Goal: Task Accomplishment & Management: Manage account settings

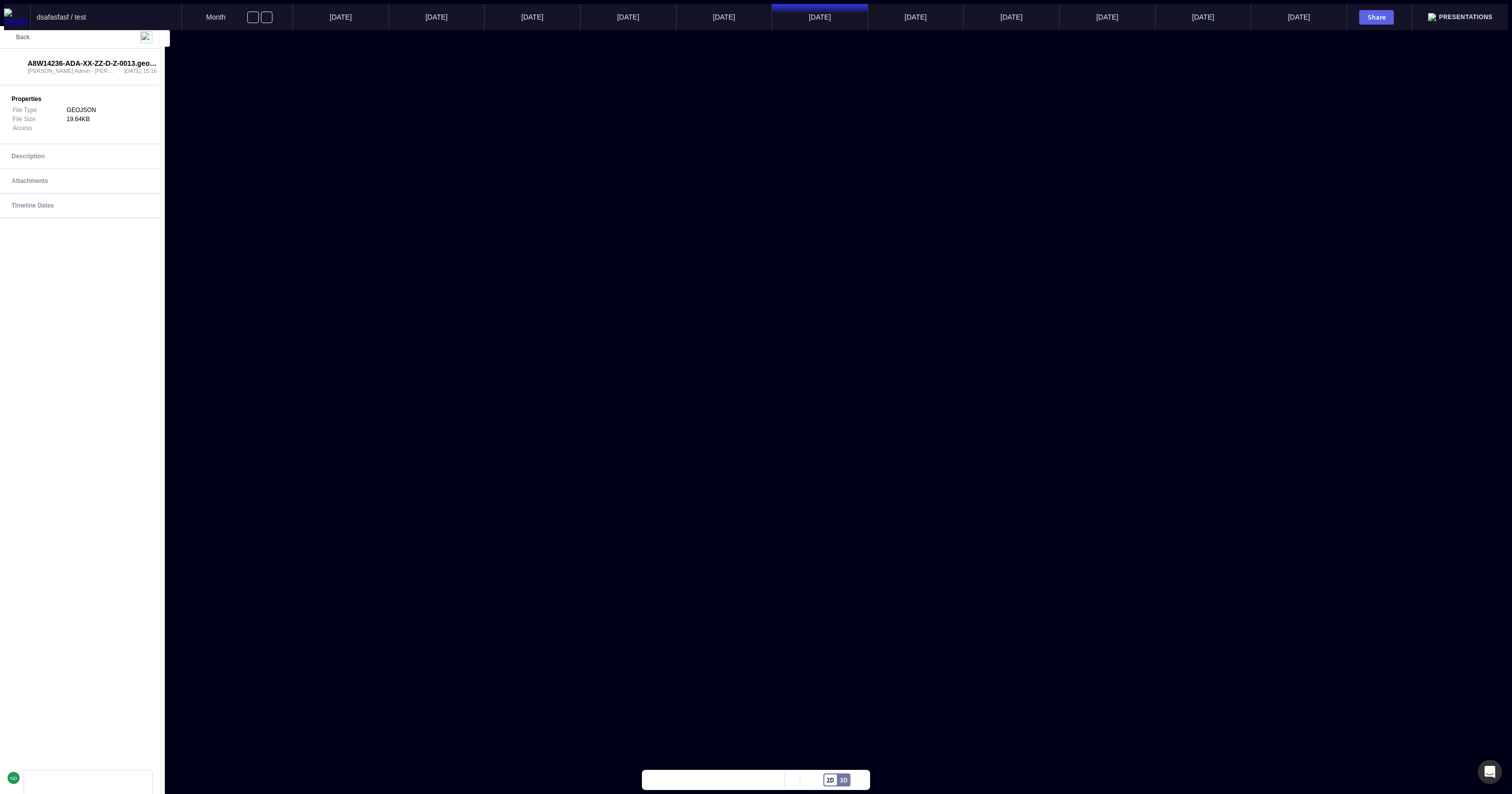
click at [14, 42] on mapp-icon at bounding box center [9, 37] width 12 height 12
click at [62, 782] on mapp-icon at bounding box center [60, 781] width 9 height 9
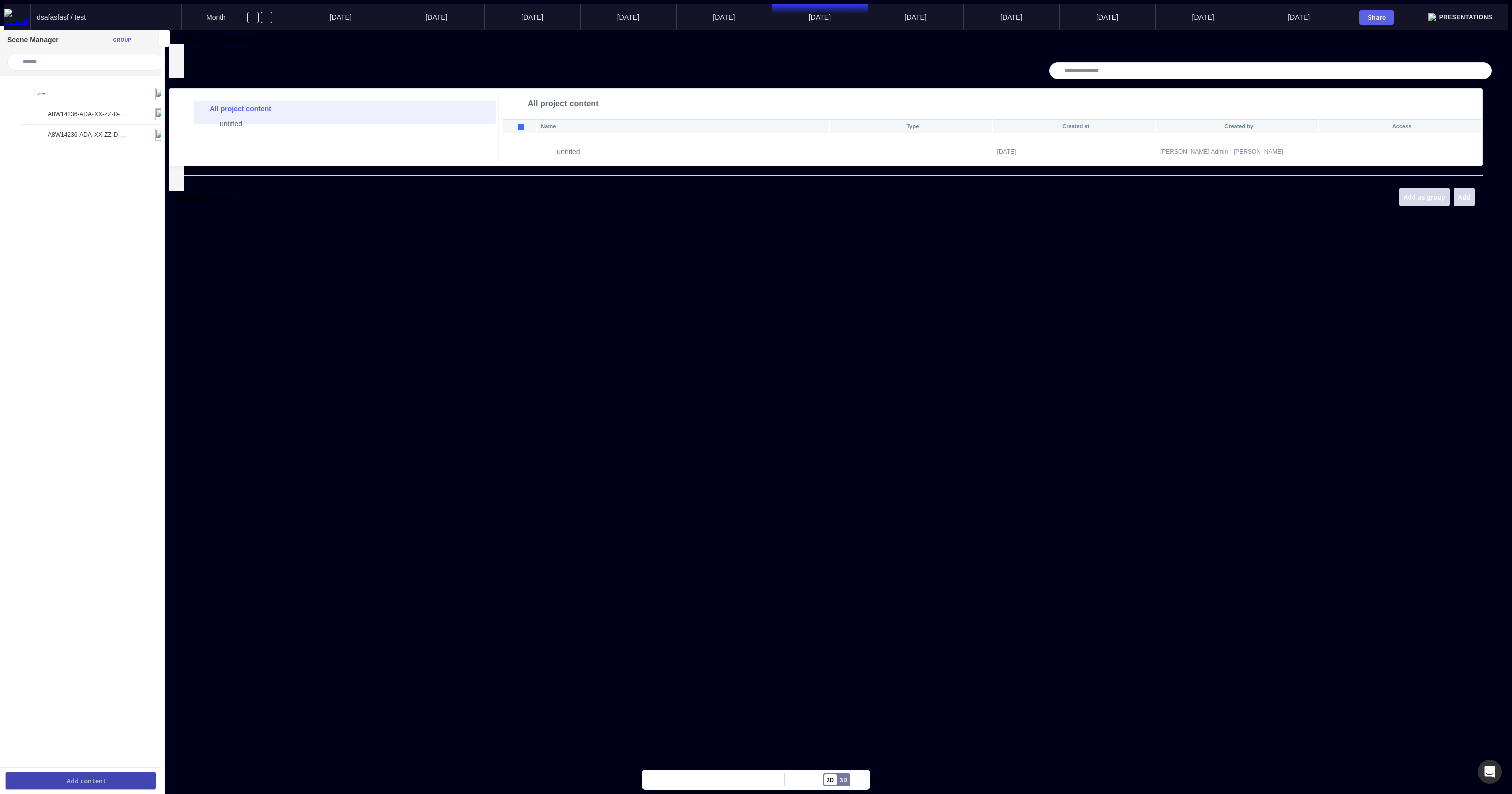
click at [578, 166] on div "Name Type Created at Created by Access untitled - 06 Oct 2025 Sensat Admin - Na…" at bounding box center [992, 142] width 981 height 48
click at [178, 53] on mapp-icon at bounding box center [173, 48] width 9 height 9
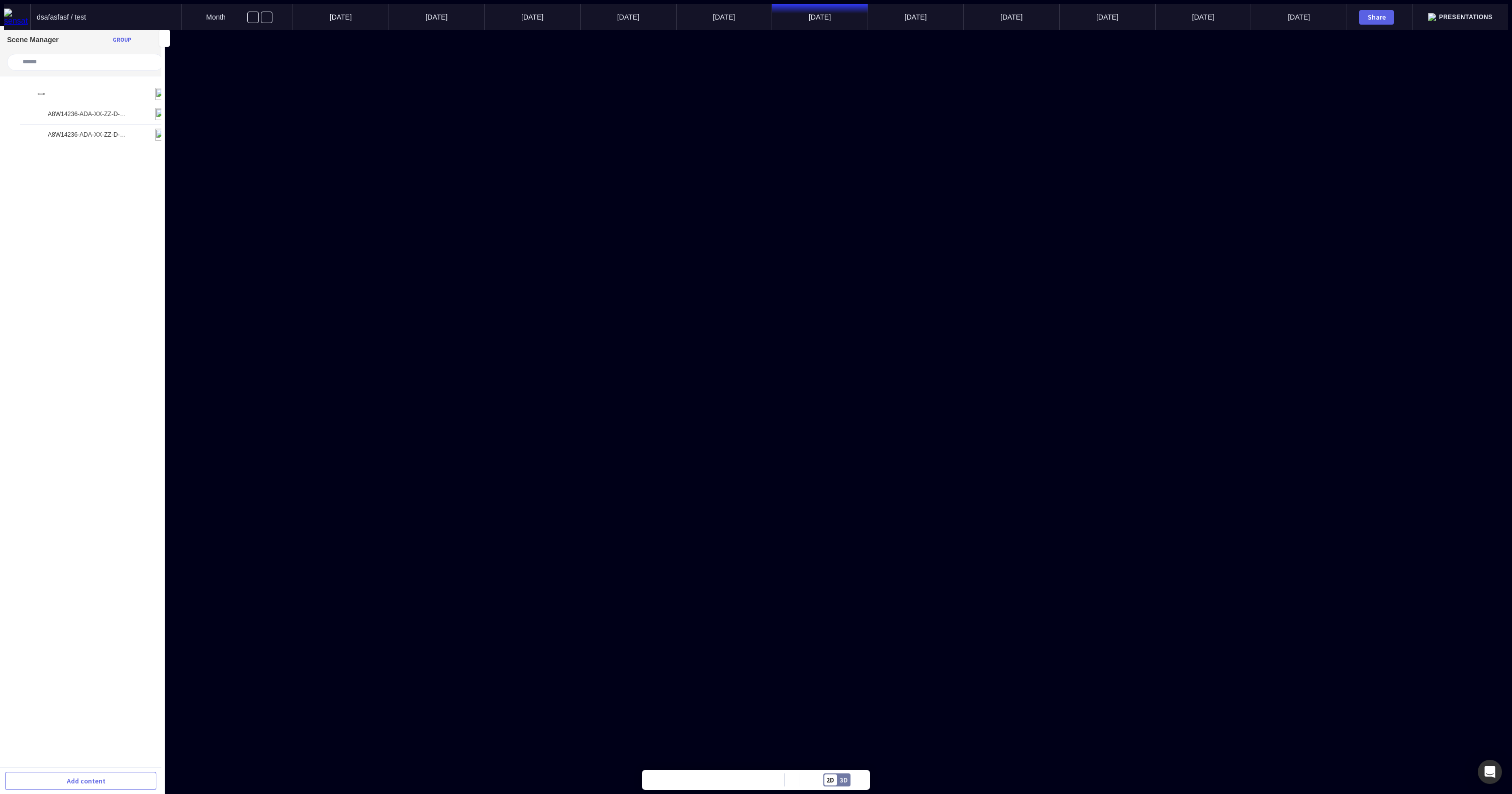
click at [20, 17] on img at bounding box center [17, 17] width 26 height 17
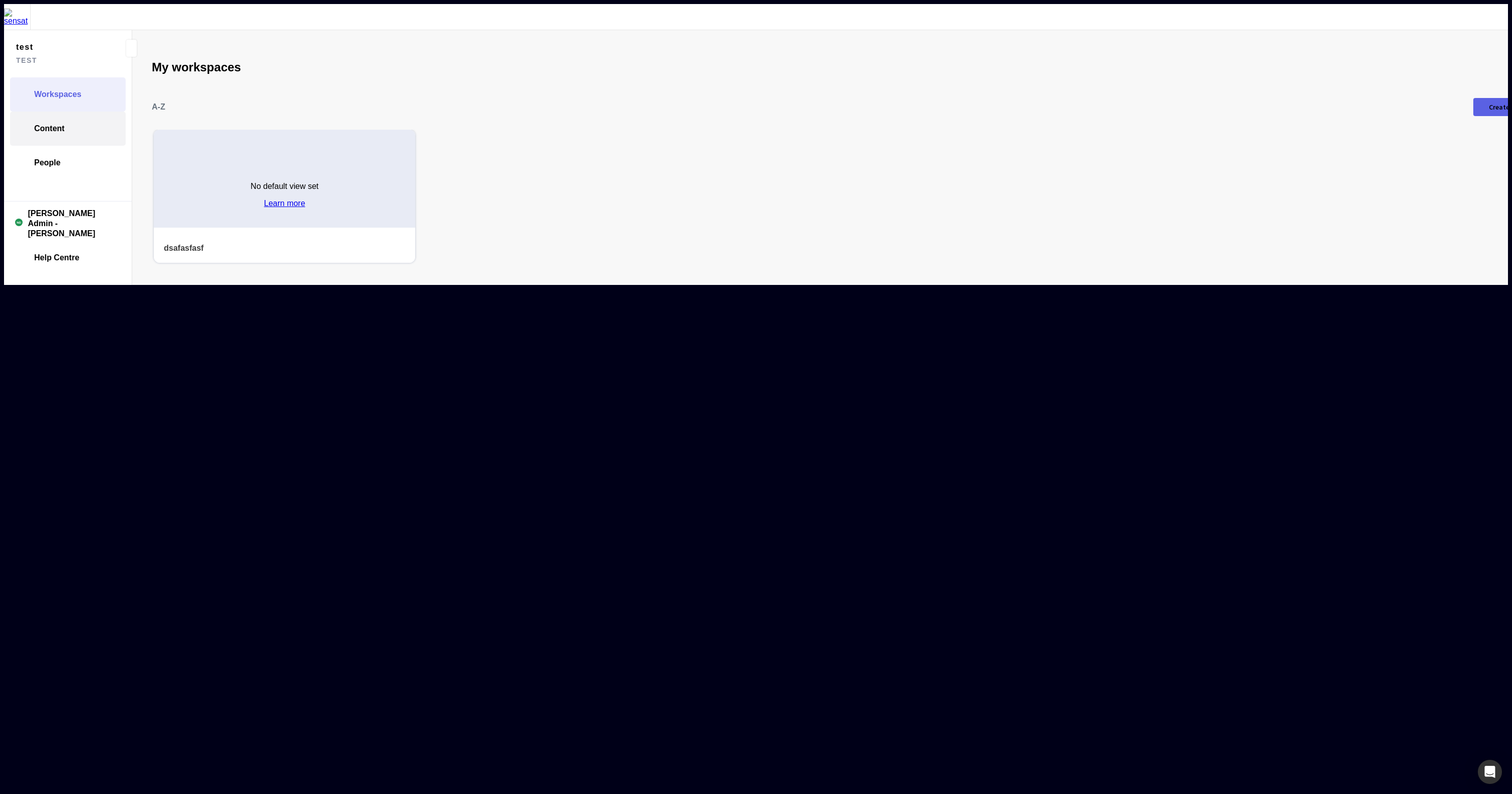
click at [41, 117] on link "Content" at bounding box center [68, 128] width 116 height 34
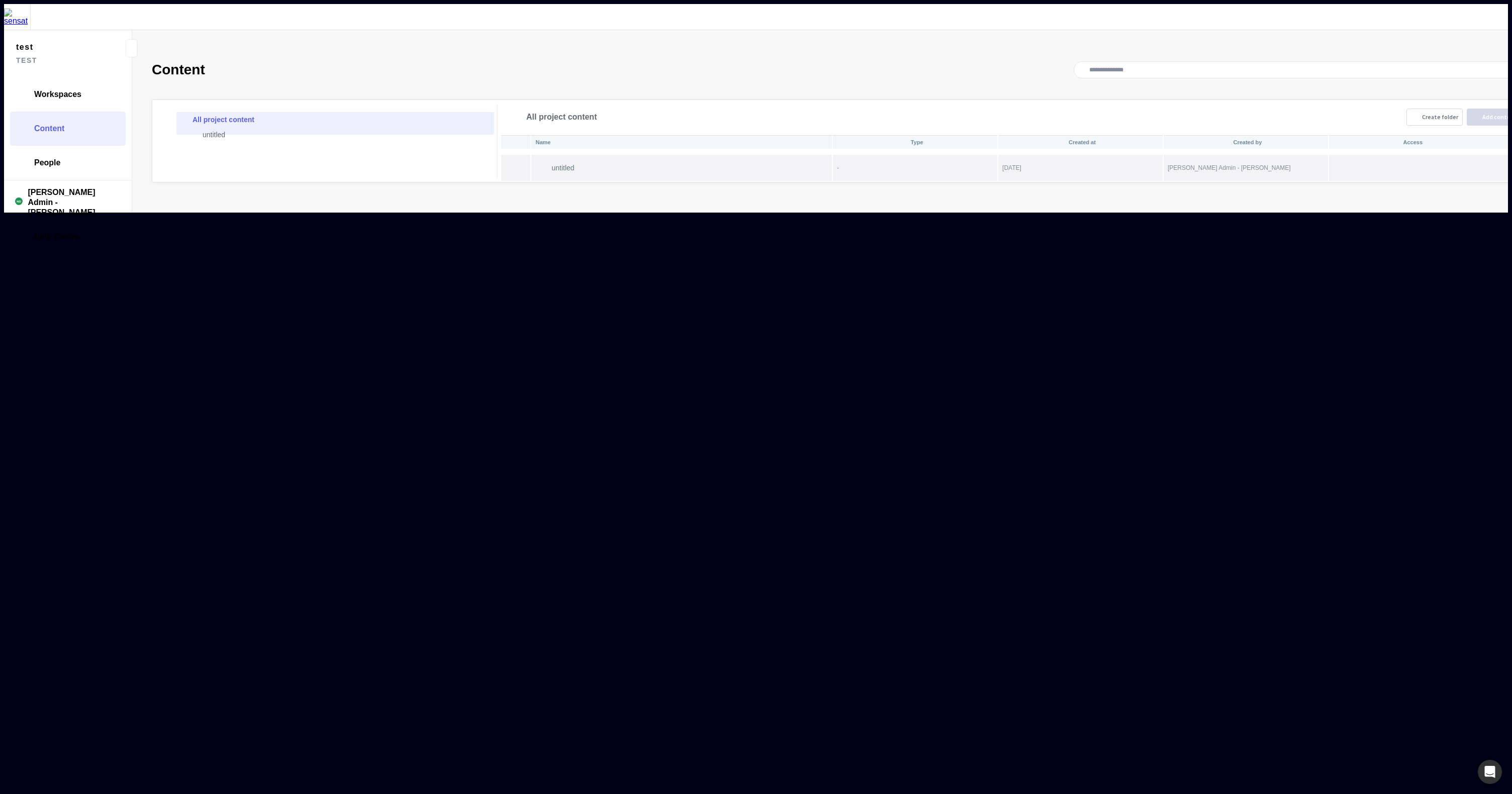
click at [551, 163] on p "untitled" at bounding box center [691, 168] width 280 height 8
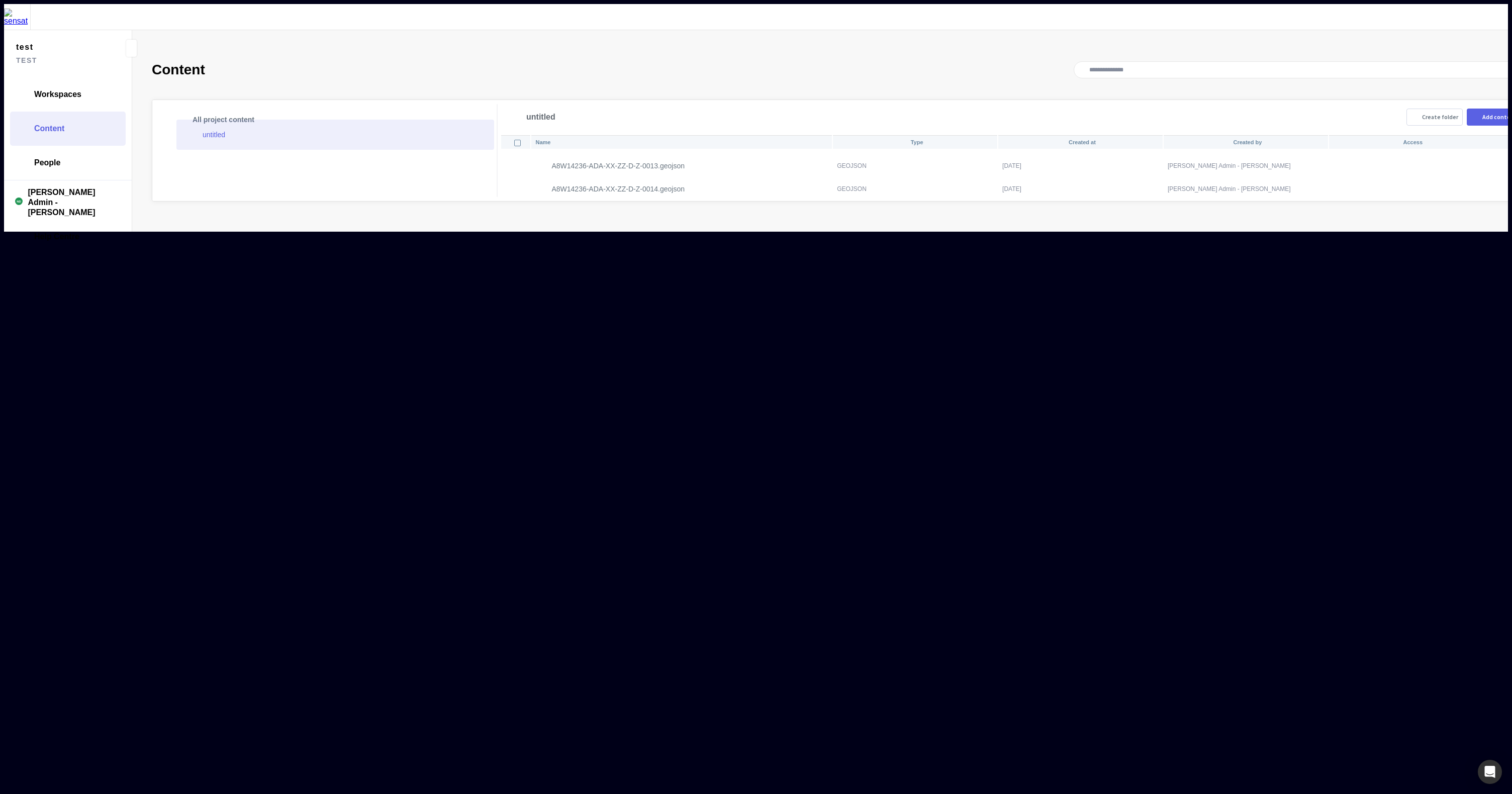
click at [551, 162] on p "A8W14236-ADA-XX-ZZ-D-Z-0013.geojson" at bounding box center [618, 166] width 133 height 8
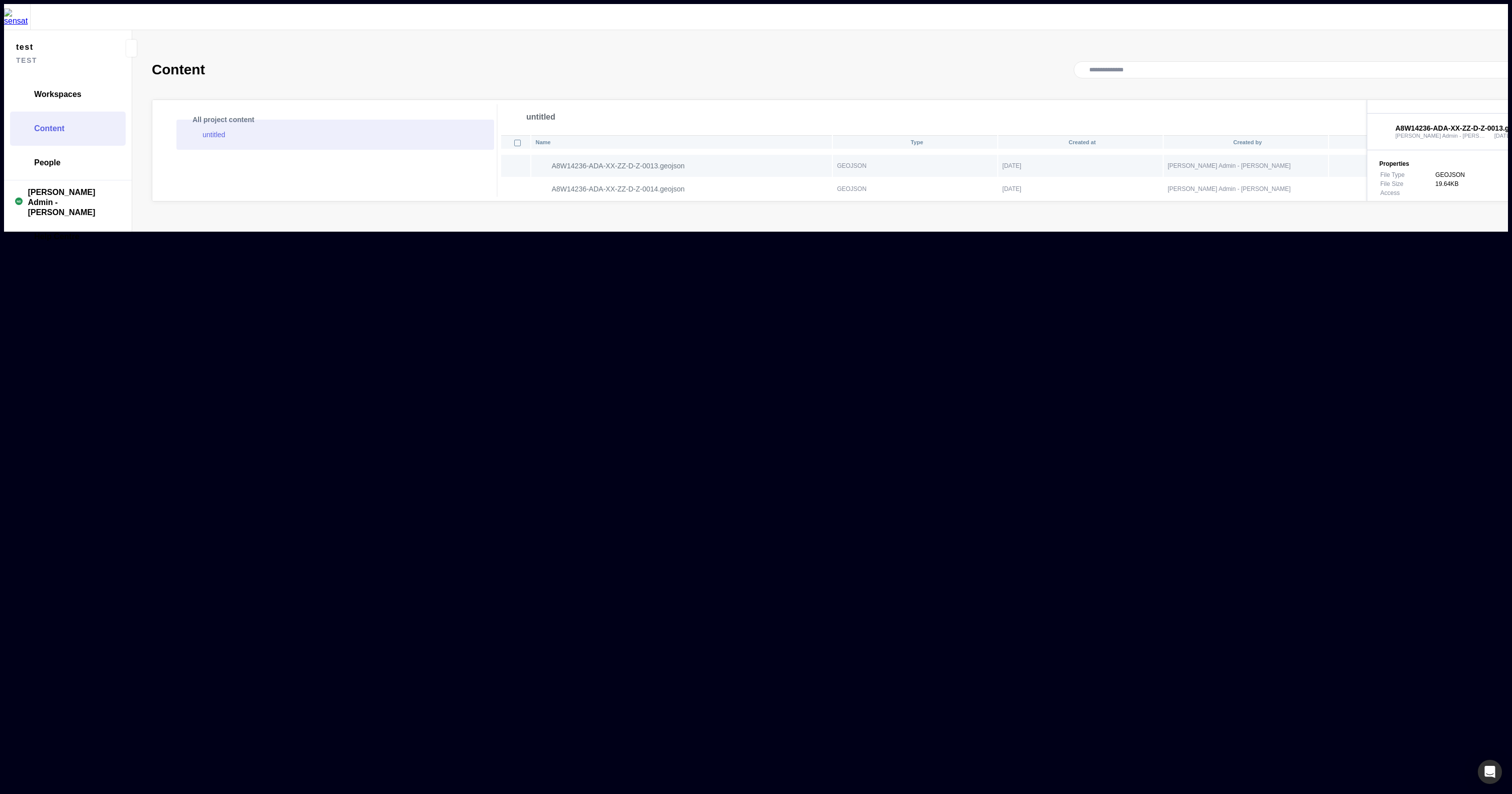
click at [1045, 201] on div "Name Type Created at Created by Access A8W14236-ADA-XX-ZZ-D-Z-0013.geojson GEOJ…" at bounding box center [1016, 168] width 1032 height 67
click at [1368, 101] on mapp-icon at bounding box center [1374, 107] width 12 height 12
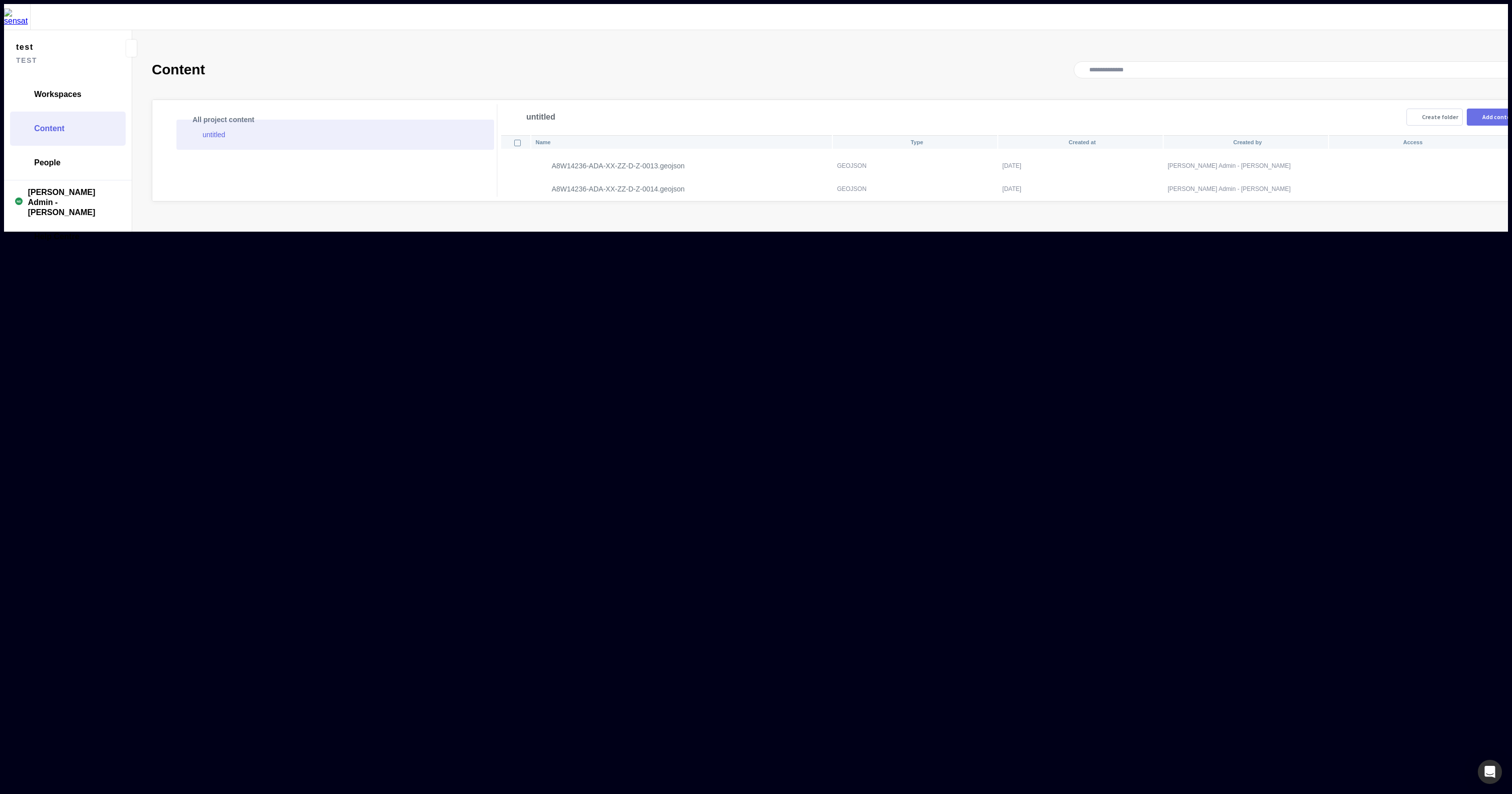
click at [1466, 108] on button "Add content" at bounding box center [1494, 117] width 55 height 17
click at [747, 369] on button "Add files" at bounding box center [756, 364] width 33 height 11
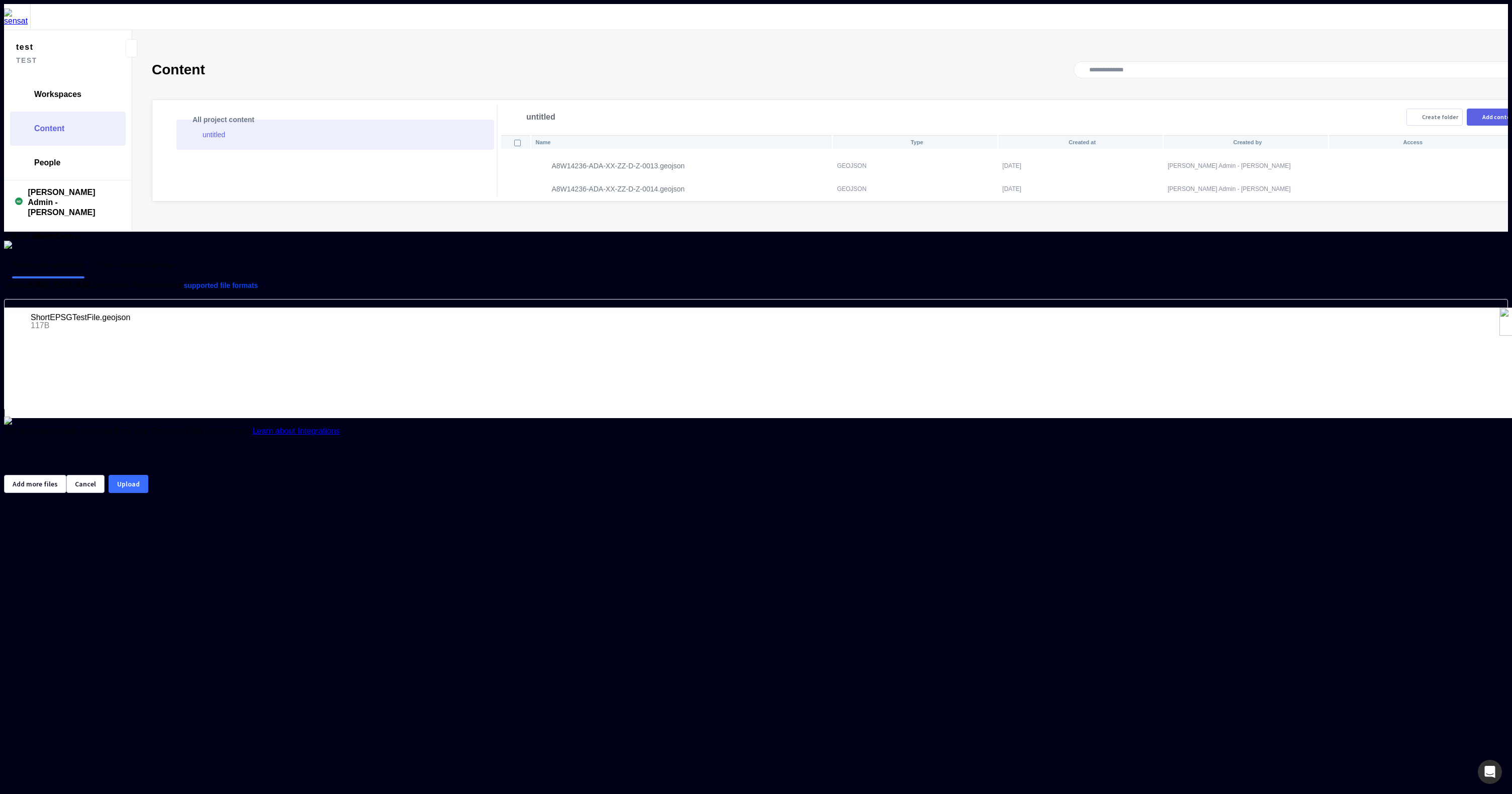
click at [148, 493] on button "Upload" at bounding box center [128, 484] width 40 height 18
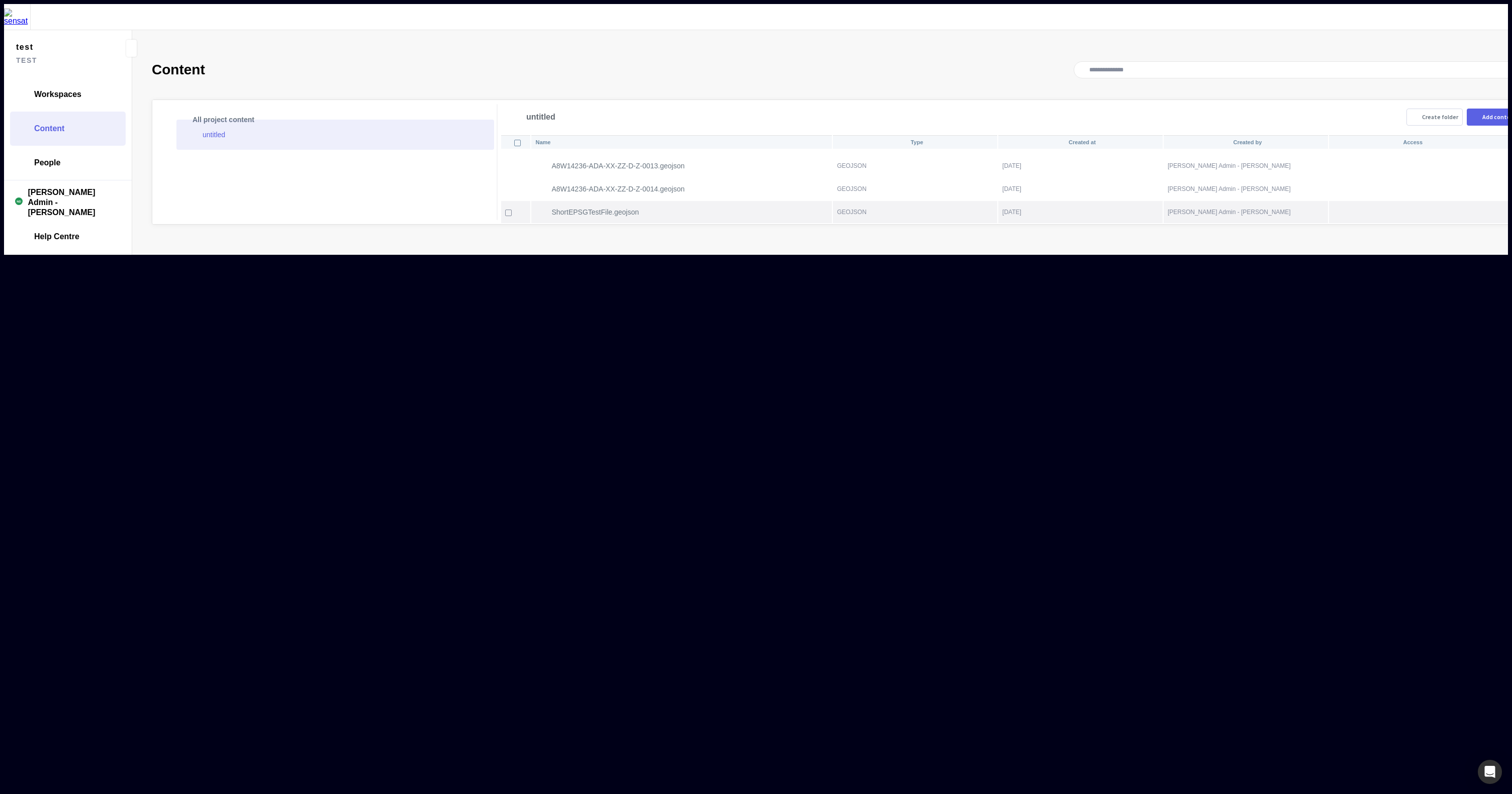
click at [696, 201] on th "ShortEPSGTestFile.geojson" at bounding box center [681, 212] width 300 height 23
